Goal: Check status: Check status

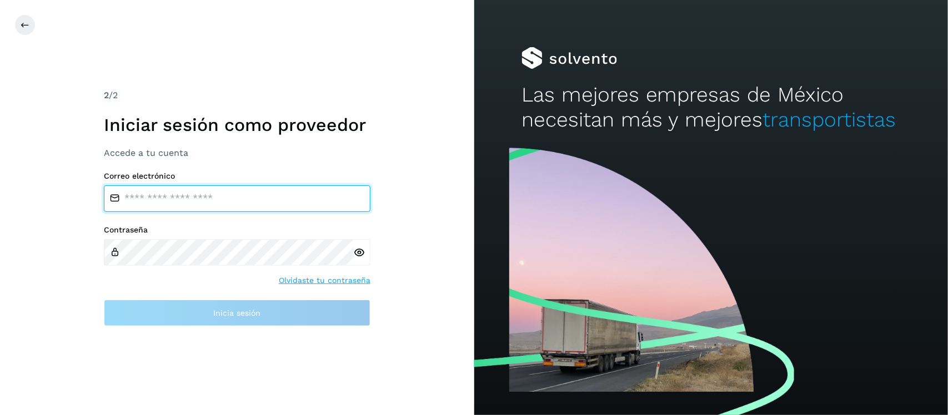
type input "**********"
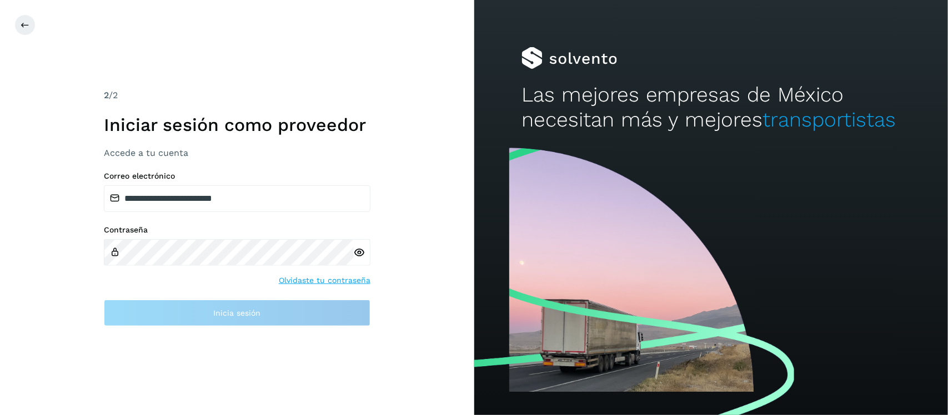
click at [360, 254] on icon at bounding box center [360, 253] width 12 height 12
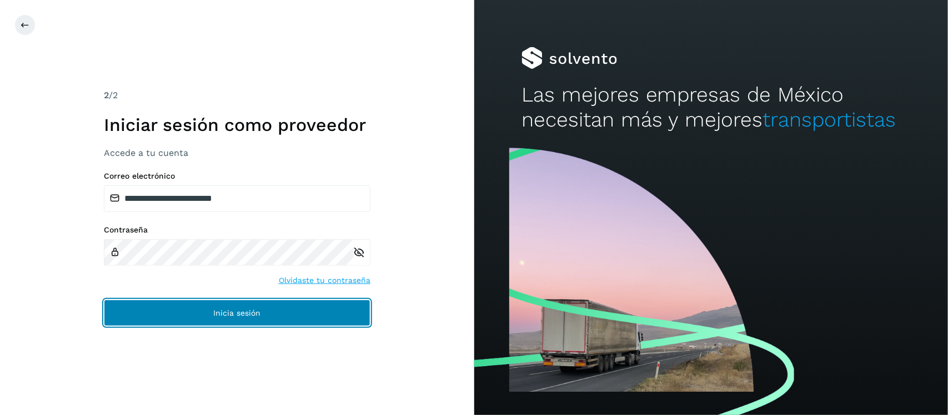
click at [285, 311] on button "Inicia sesión" at bounding box center [237, 313] width 267 height 27
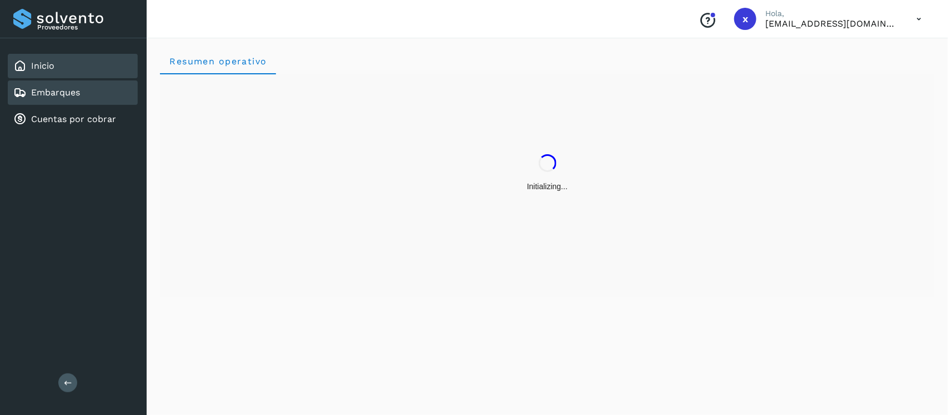
click at [94, 92] on div "Embarques" at bounding box center [73, 93] width 130 height 24
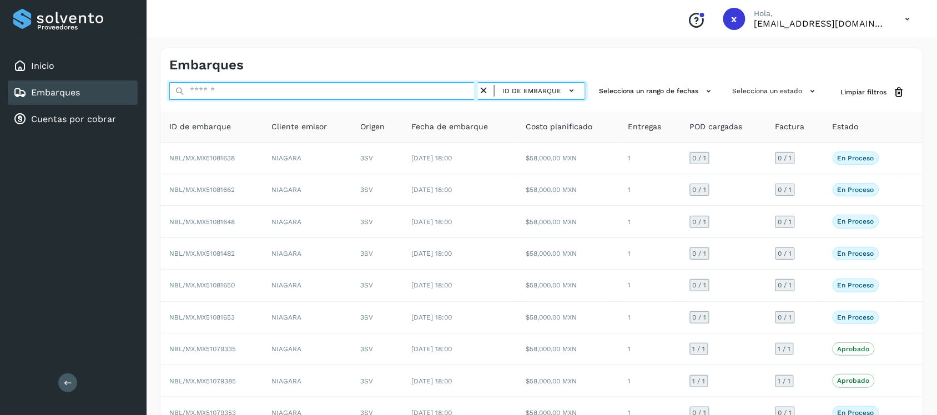
click at [228, 93] on input "text" at bounding box center [323, 91] width 309 height 18
paste input "********"
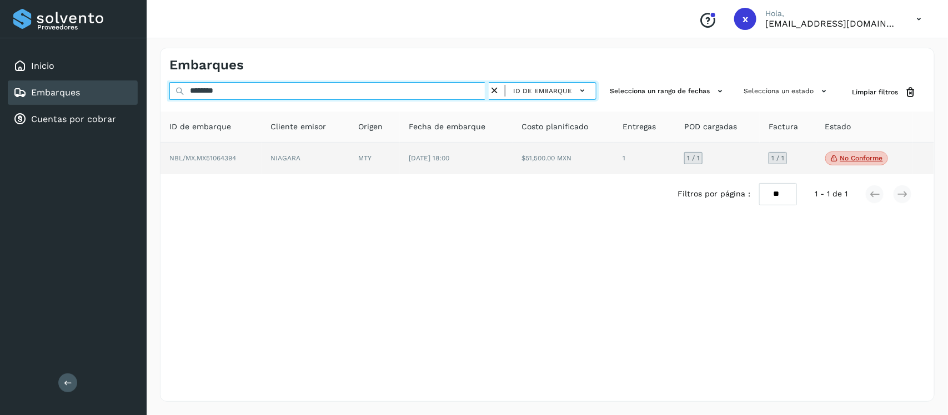
type input "********"
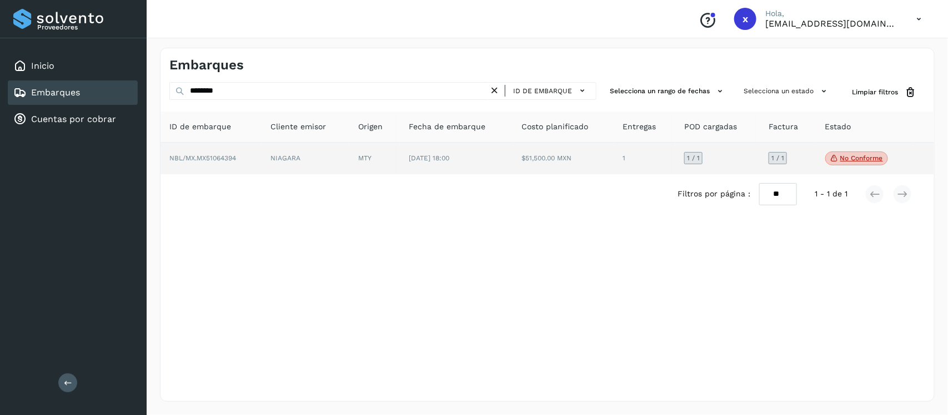
click at [217, 162] on td "NBL/MX.MX51064394" at bounding box center [210, 159] width 101 height 32
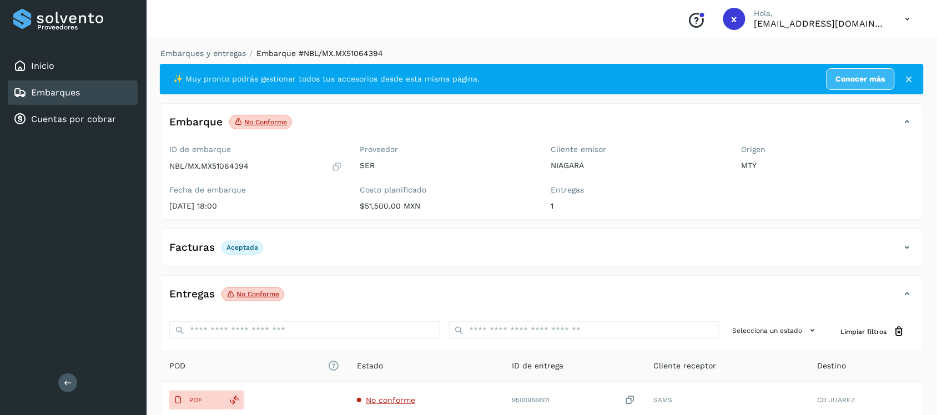
scroll to position [69, 0]
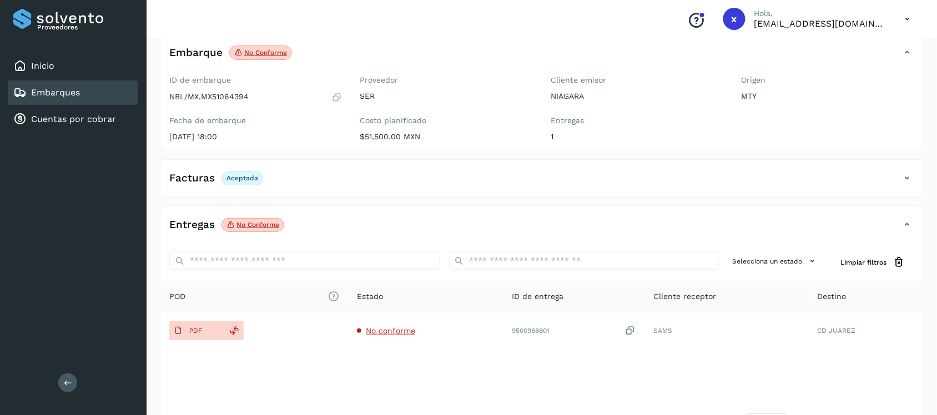
click at [268, 48] on span "No conforme Verifica el estado de la factura o entregas asociadas a este embarq…" at bounding box center [260, 53] width 63 height 14
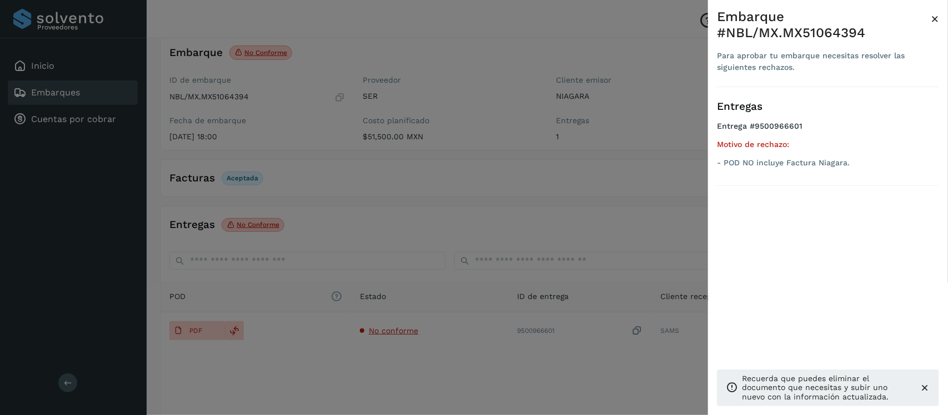
click at [645, 187] on div at bounding box center [474, 207] width 948 height 415
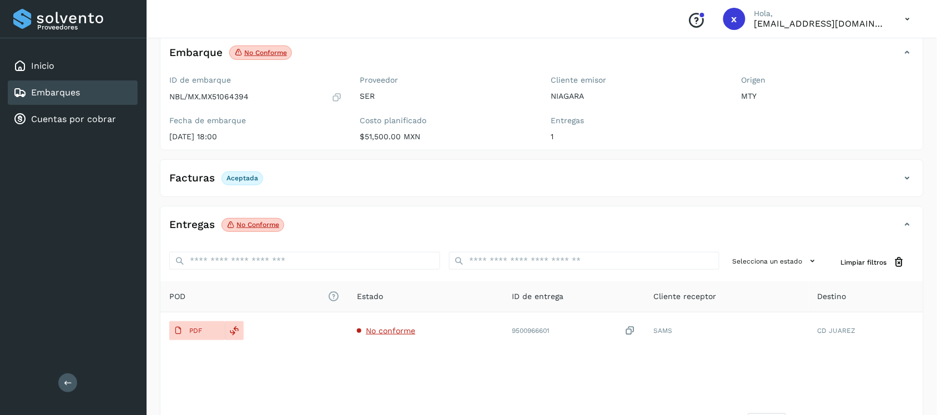
click at [95, 94] on div "Embarques" at bounding box center [73, 93] width 130 height 24
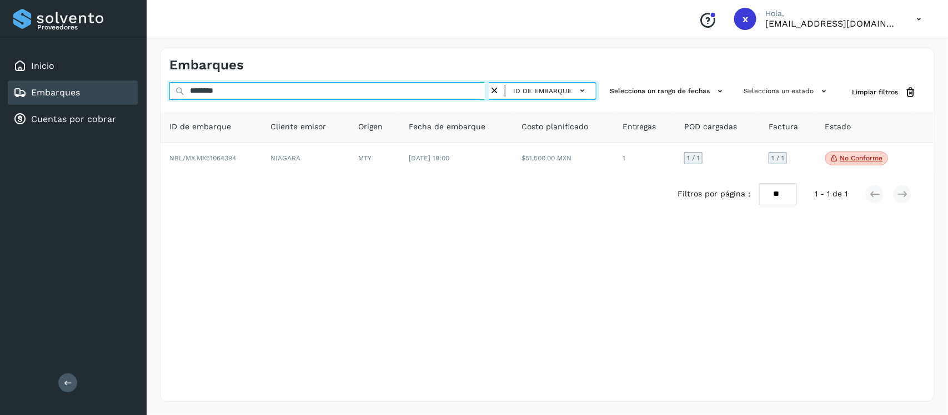
drag, startPoint x: 225, startPoint y: 92, endPoint x: 184, endPoint y: 93, distance: 41.7
click at [184, 93] on div "******** ID de embarque" at bounding box center [382, 92] width 427 height 21
paste input "text"
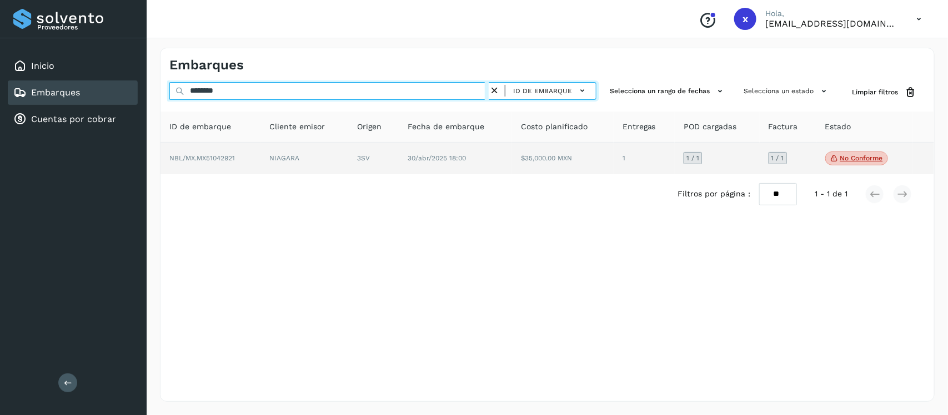
type input "********"
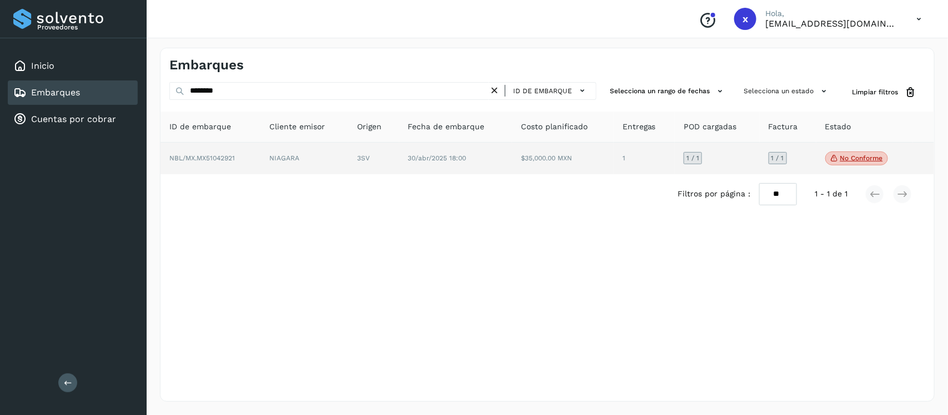
click at [218, 160] on span "NBL/MX.MX51042921" at bounding box center [202, 158] width 66 height 8
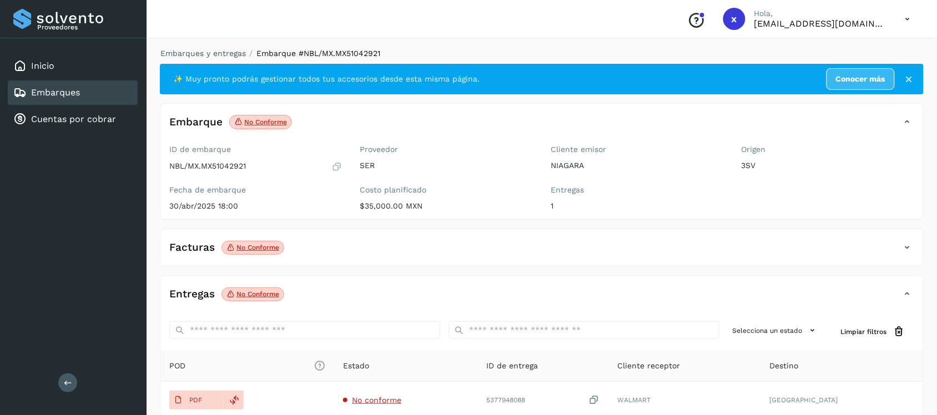
click at [252, 250] on p "No conforme" at bounding box center [258, 248] width 43 height 8
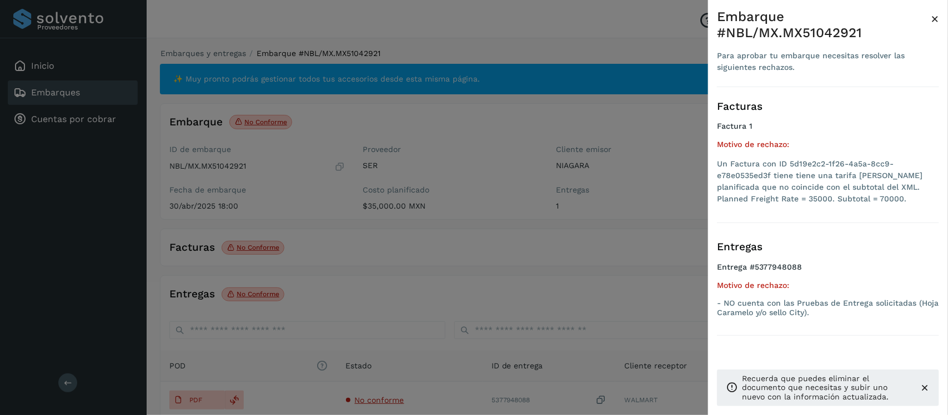
click at [922, 389] on icon at bounding box center [924, 388] width 11 height 11
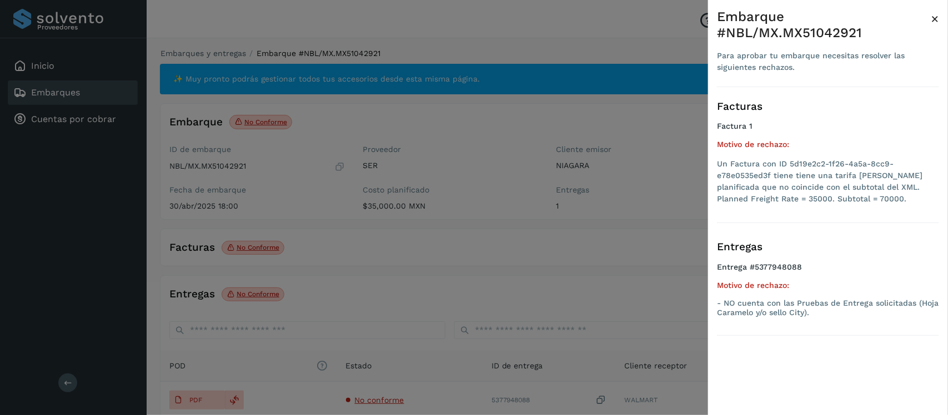
click at [540, 205] on div at bounding box center [474, 207] width 948 height 415
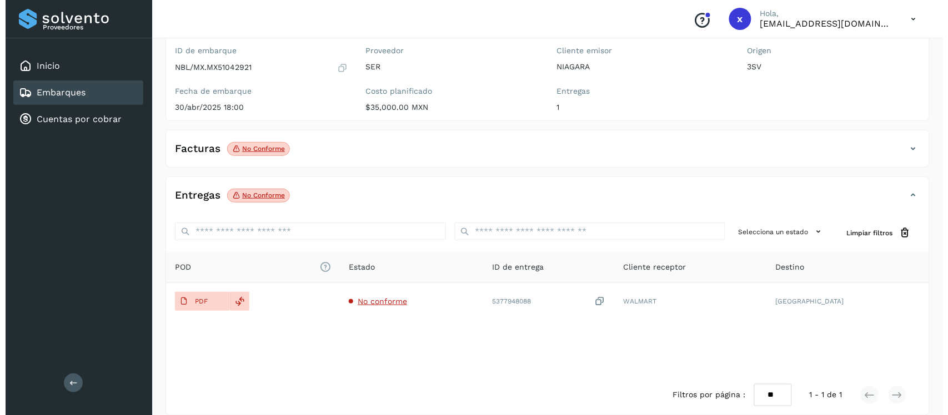
scroll to position [113, 0]
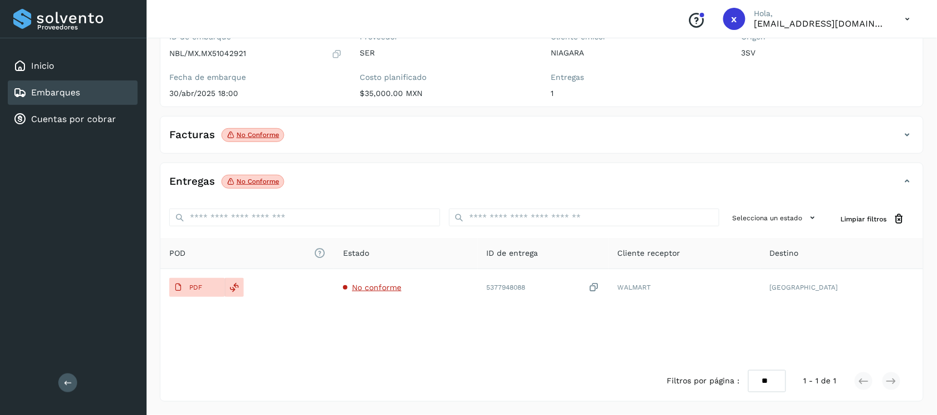
click at [253, 134] on p "No conforme" at bounding box center [258, 135] width 43 height 8
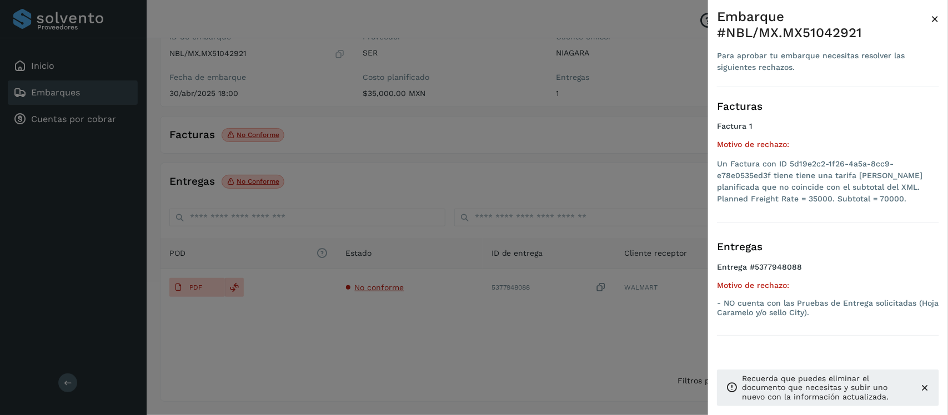
click at [401, 135] on div at bounding box center [474, 207] width 948 height 415
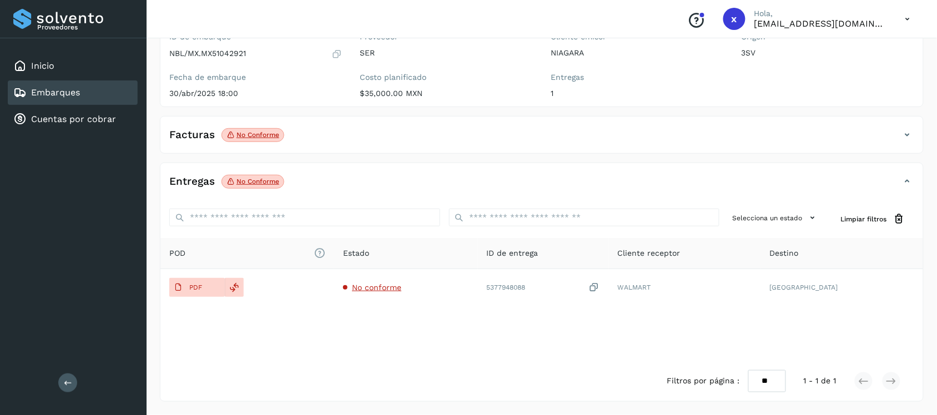
click at [912, 132] on icon at bounding box center [907, 134] width 13 height 13
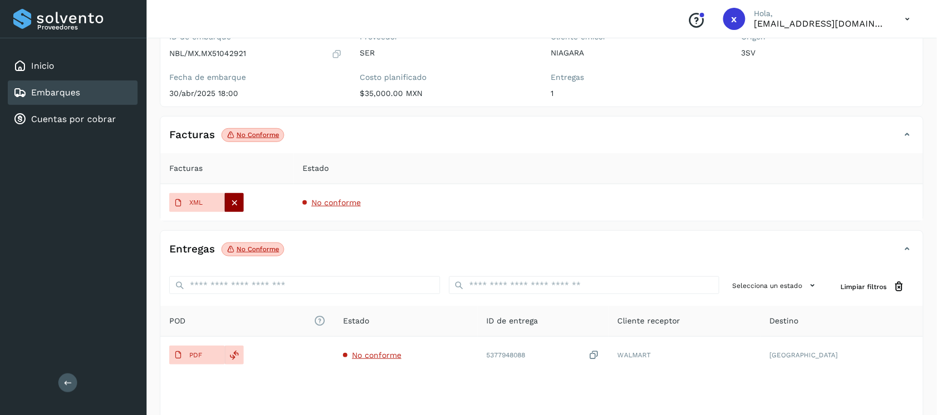
click at [237, 202] on icon at bounding box center [235, 203] width 10 height 10
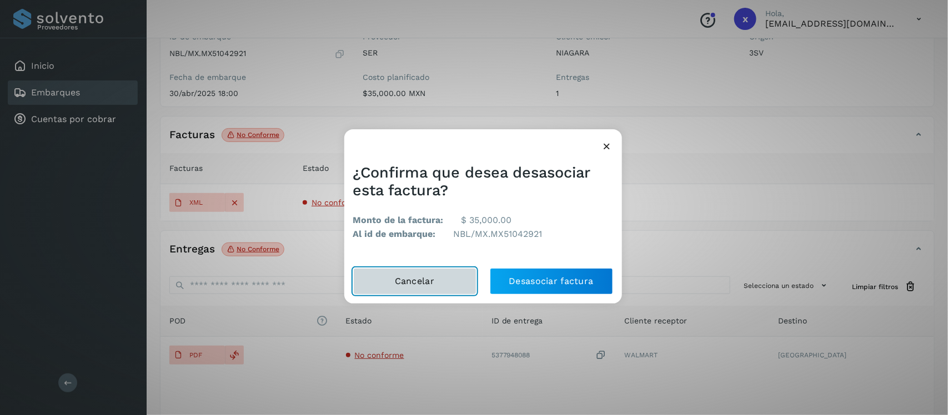
click at [408, 282] on button "Cancelar" at bounding box center [414, 281] width 123 height 27
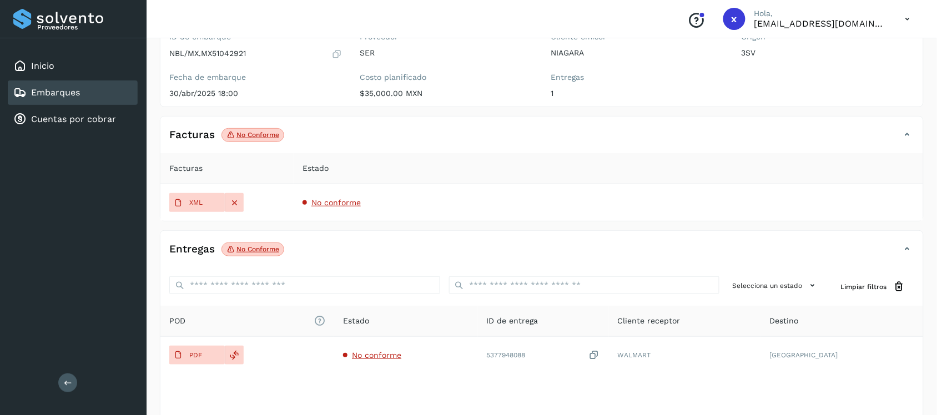
click at [329, 202] on span "No conforme" at bounding box center [336, 202] width 49 height 9
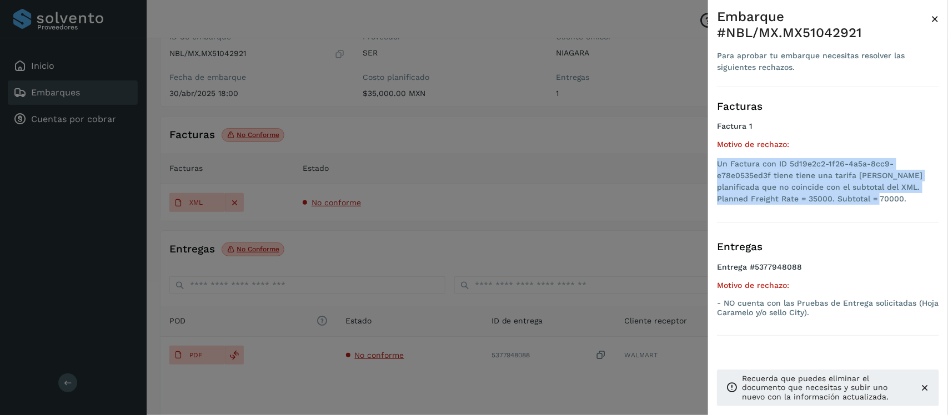
drag, startPoint x: 837, startPoint y: 200, endPoint x: 717, endPoint y: 160, distance: 127.0
click at [717, 160] on li "Un Factura con ID 5d19e2c2-1f26-4a5a-8cc9-e78e0535ed3f tiene tiene una tarifa […" at bounding box center [828, 181] width 222 height 47
